Goal: Task Accomplishment & Management: Use online tool/utility

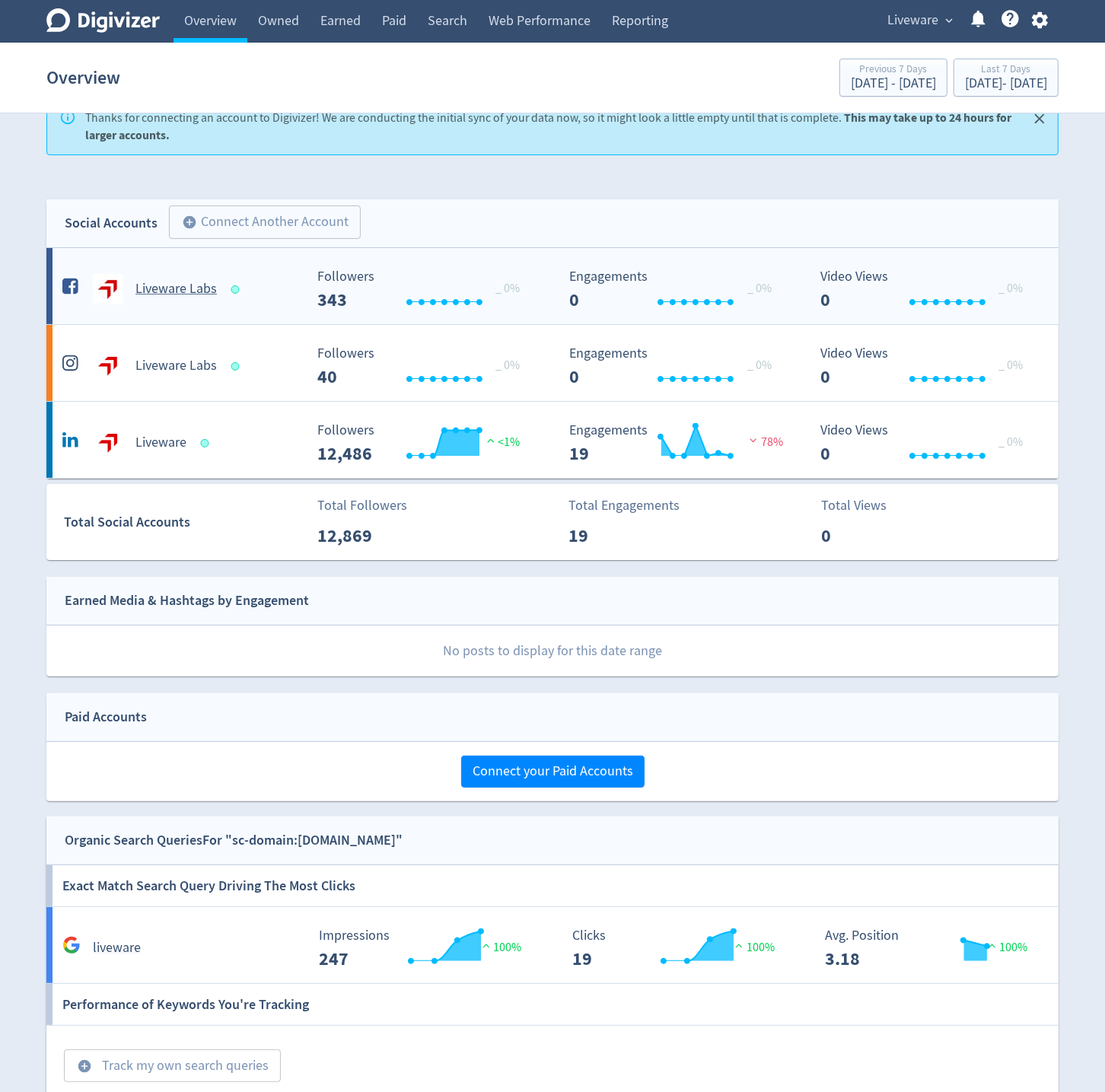
scroll to position [29, 0]
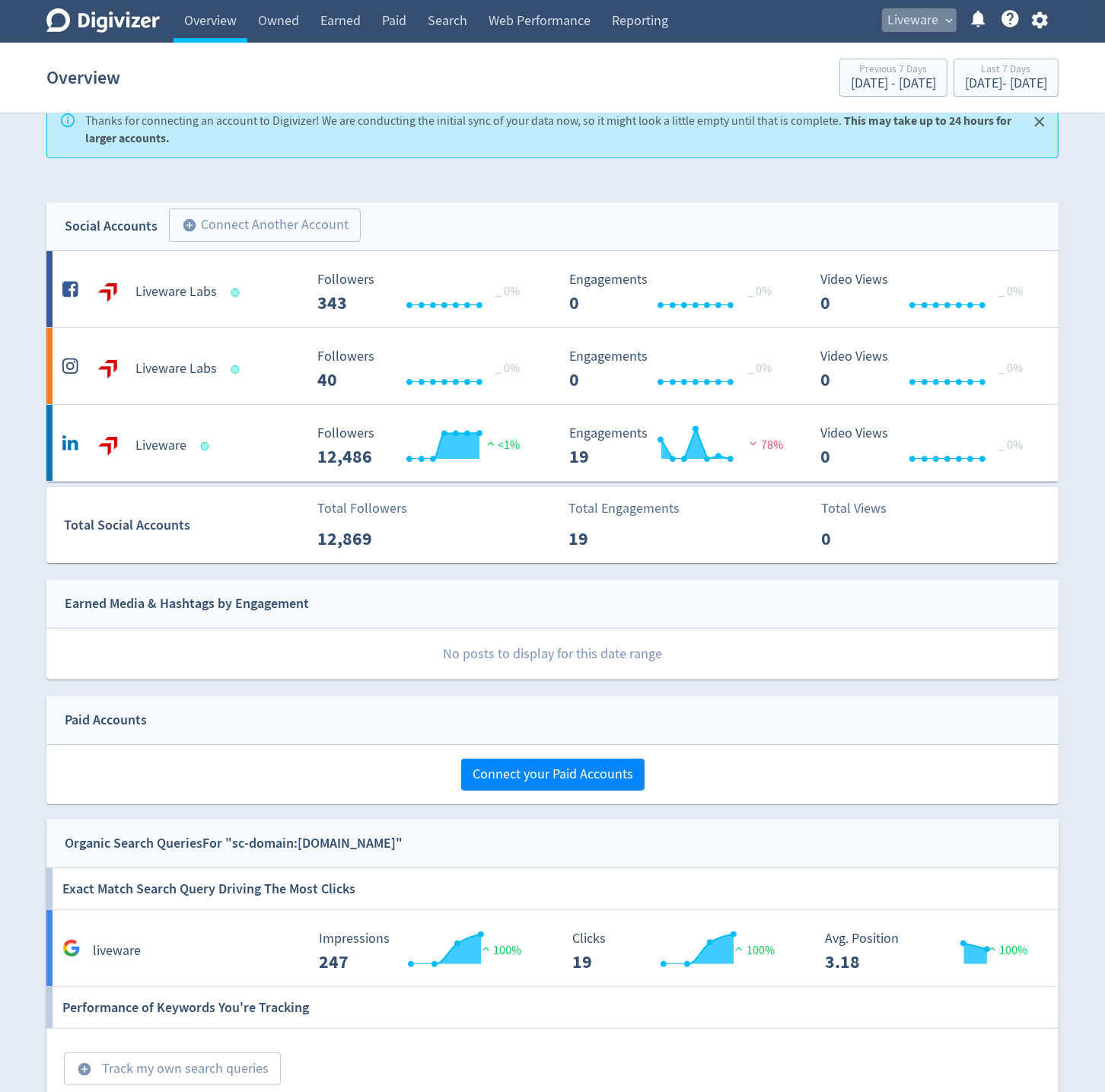
click at [950, 19] on span "expand_more" at bounding box center [949, 21] width 14 height 14
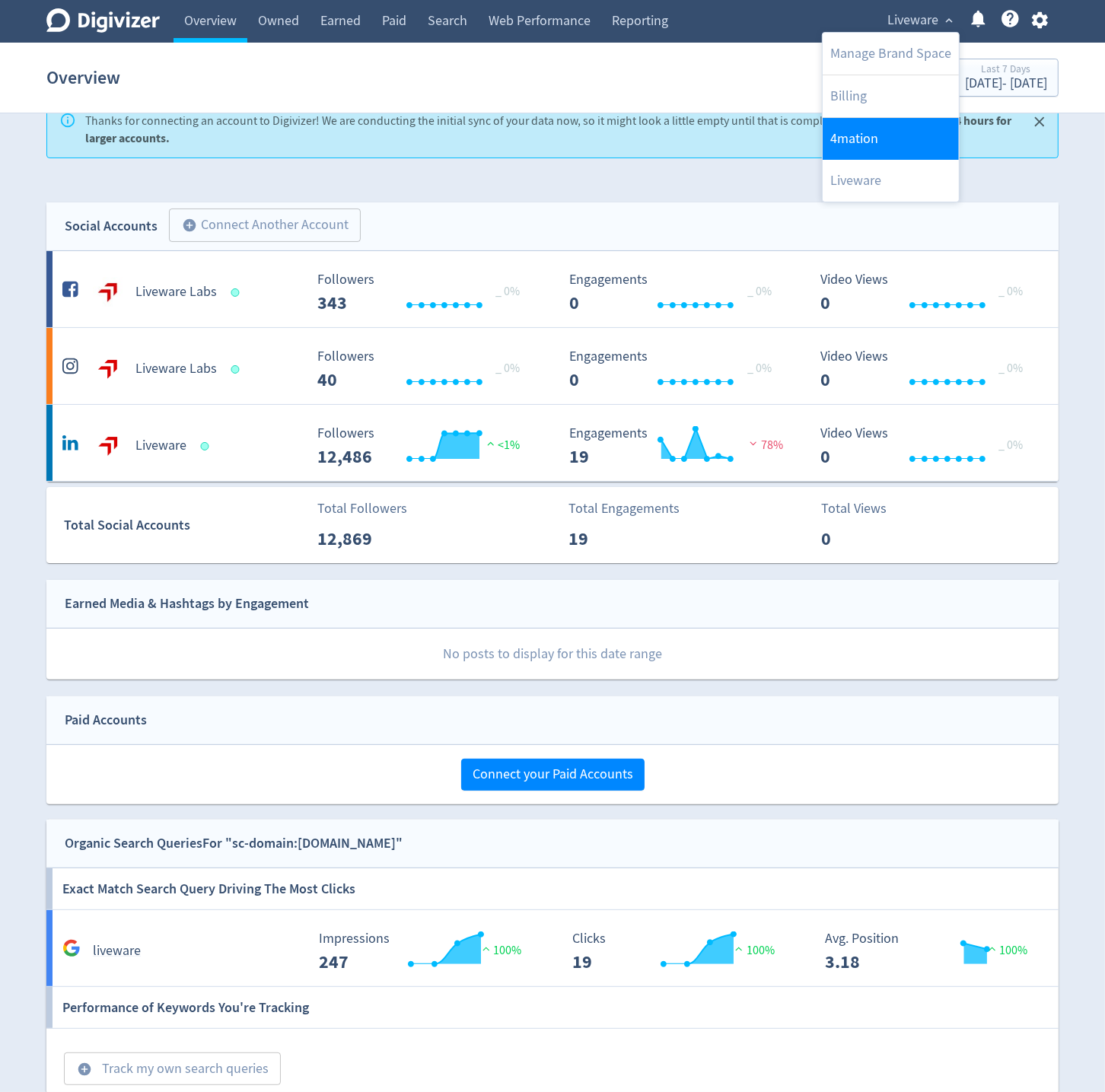
click at [855, 134] on link "4mation" at bounding box center [891, 139] width 136 height 42
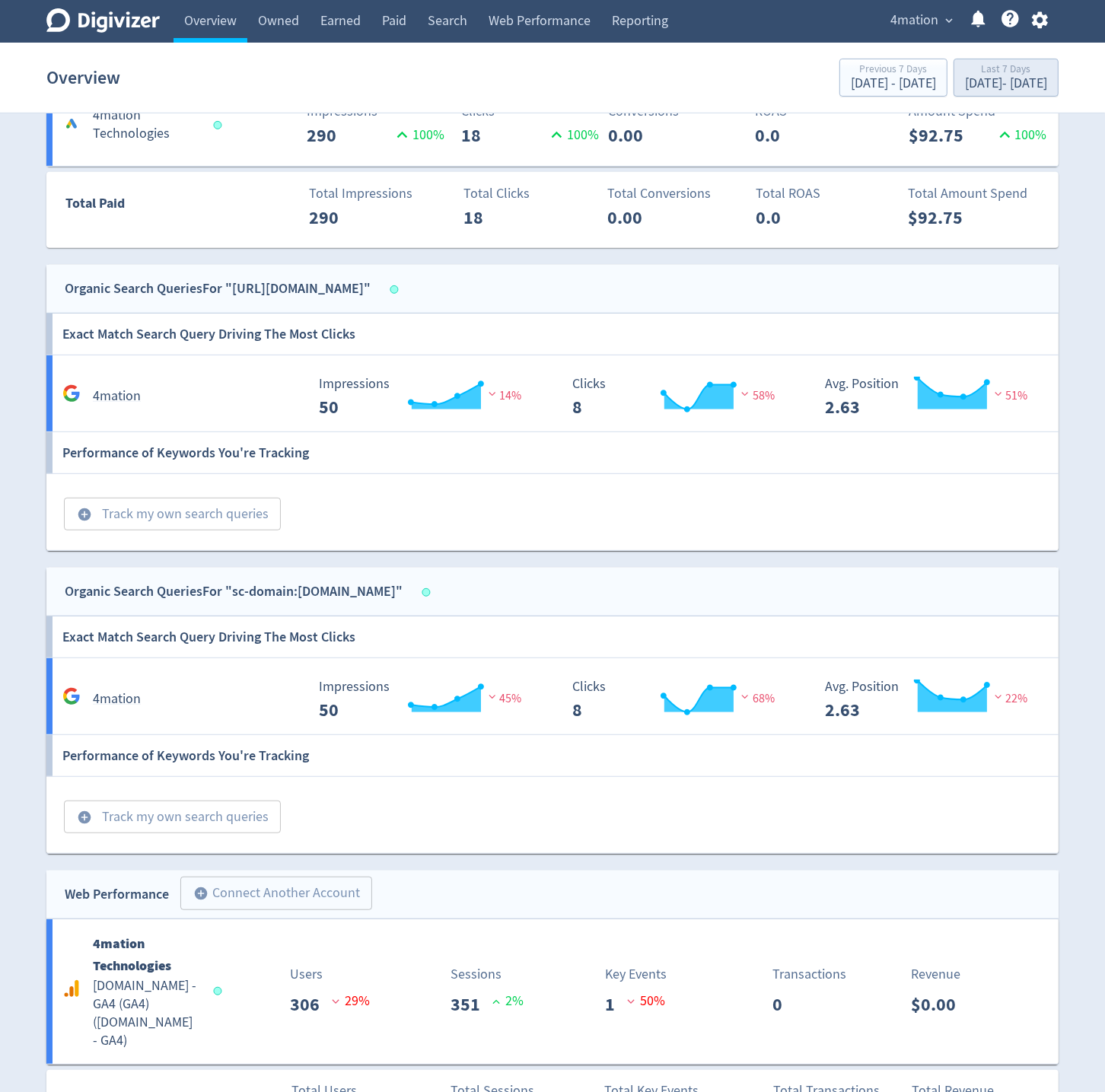
scroll to position [505, 0]
click at [148, 815] on button "add_circle Track my own search queries" at bounding box center [173, 816] width 217 height 34
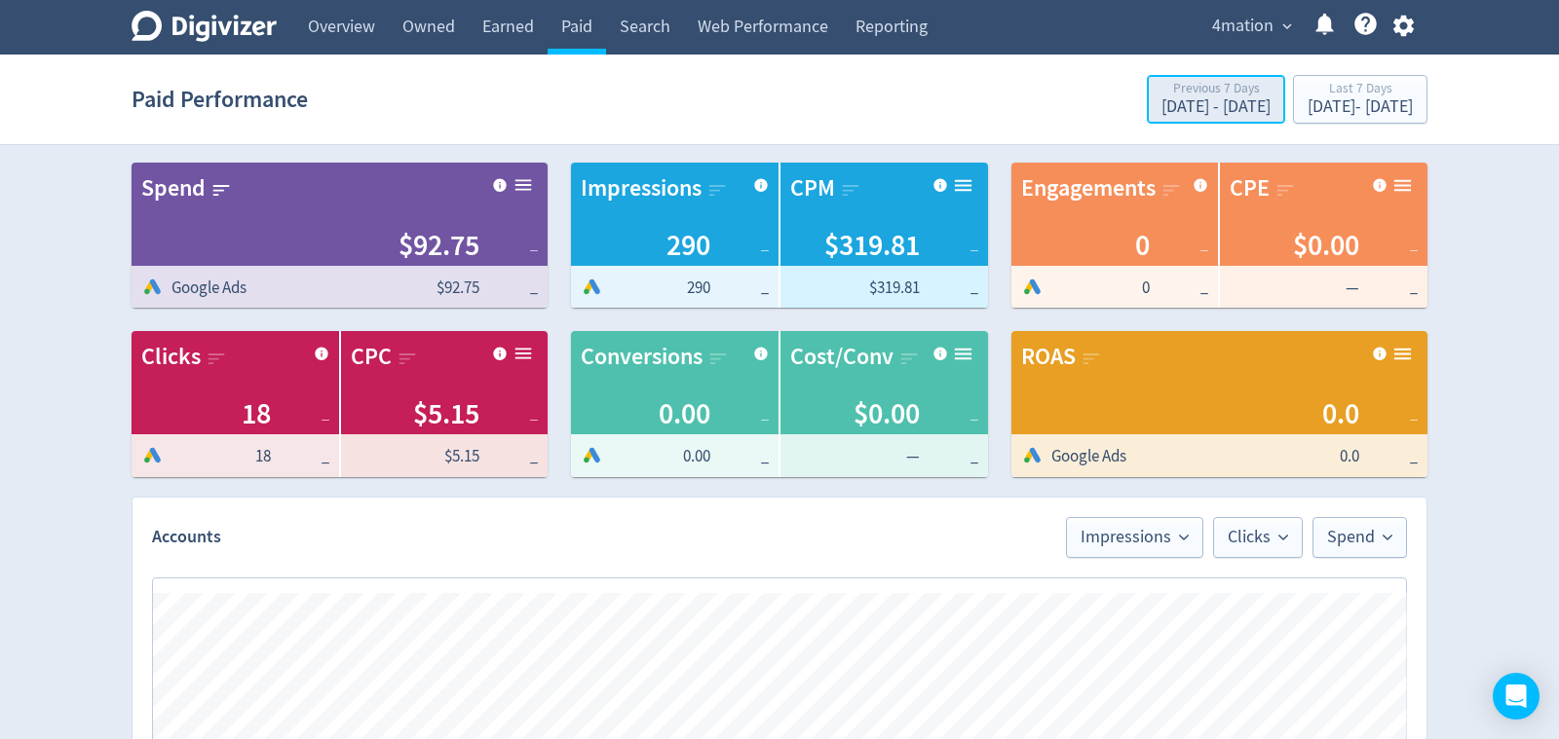
click at [1161, 106] on div "Sep 5, 2025 - Sep 11, 2025" at bounding box center [1215, 107] width 109 height 18
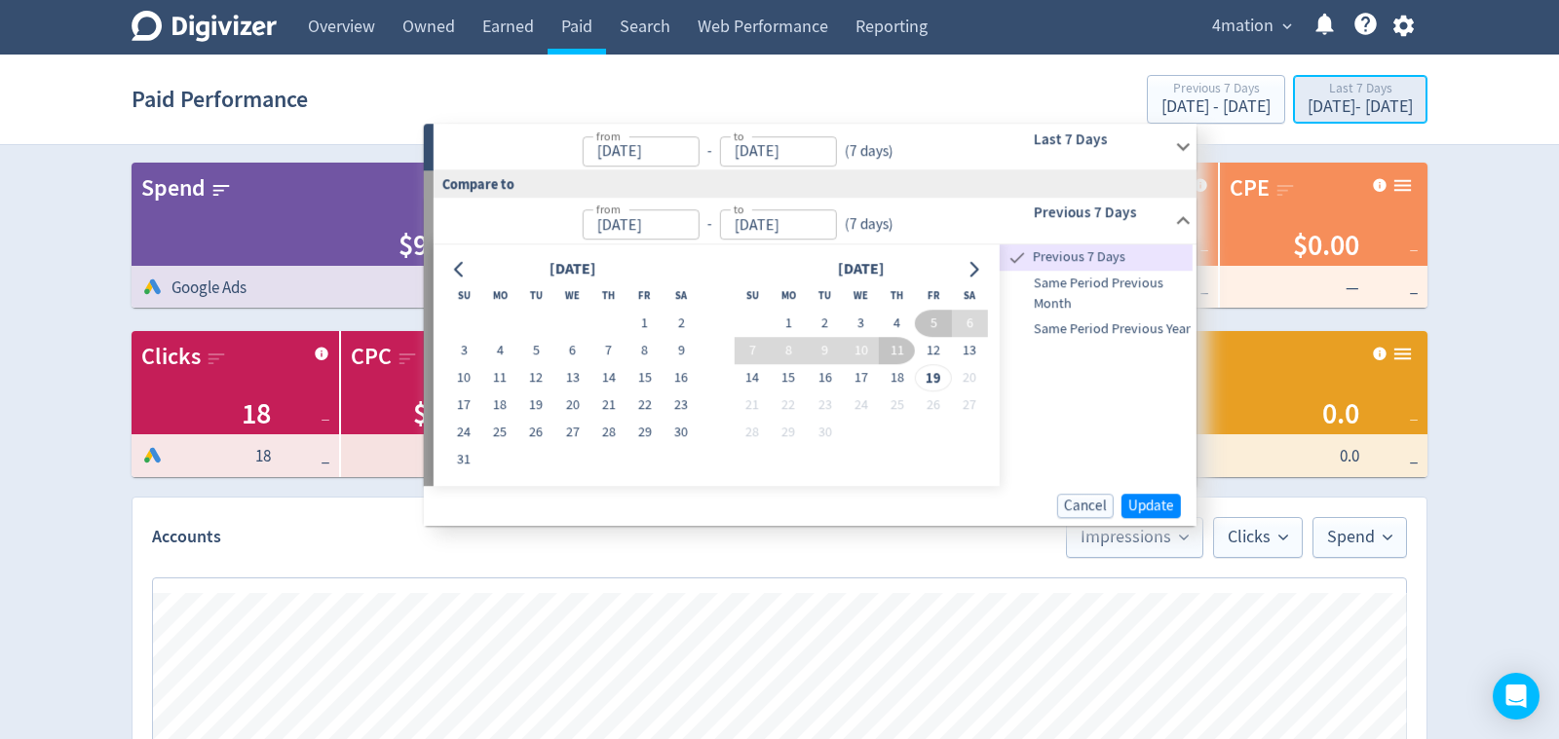
click at [1325, 94] on div "Last 7 Days" at bounding box center [1359, 90] width 105 height 17
